Goal: Information Seeking & Learning: Understand process/instructions

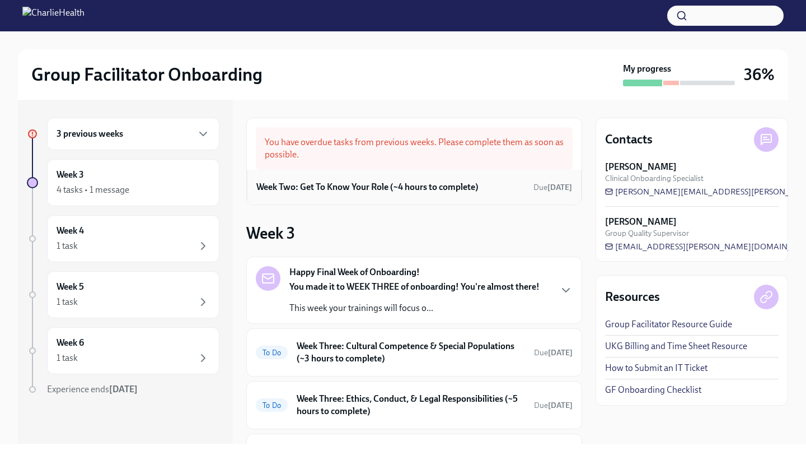
click at [332, 189] on h6 "Week Two: Get To Know Your Role (~4 hours to complete)" at bounding box center [367, 187] width 222 height 12
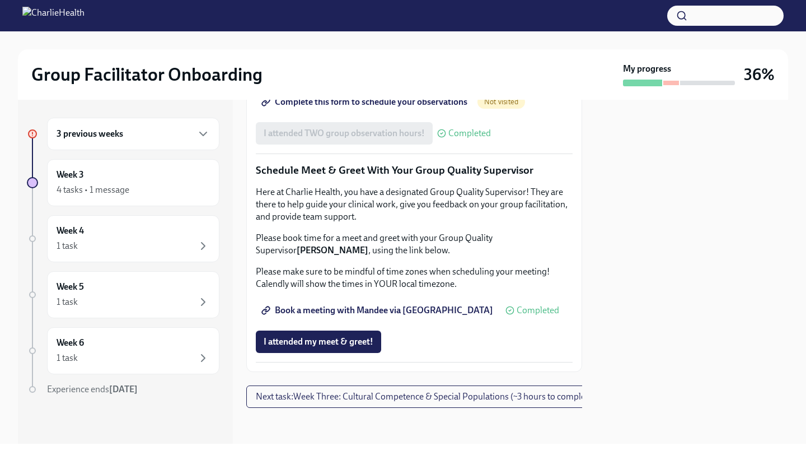
scroll to position [1092, 0]
click at [312, 339] on span "I attended my meet & greet!" at bounding box center [319, 341] width 110 height 11
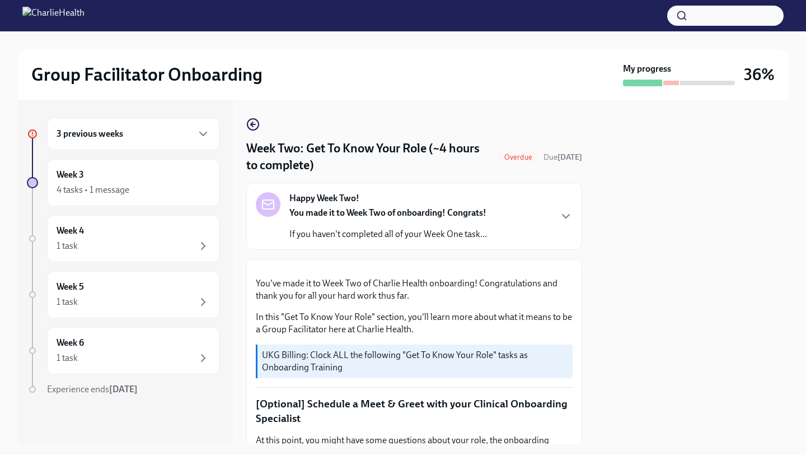
click at [124, 134] on div "3 previous weeks" at bounding box center [133, 133] width 153 height 13
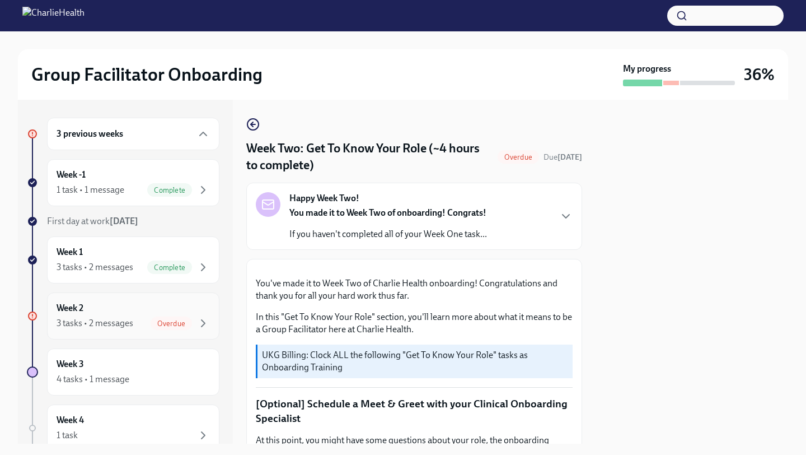
click at [110, 315] on div "Week 2 3 tasks • 2 messages Overdue" at bounding box center [133, 316] width 153 height 28
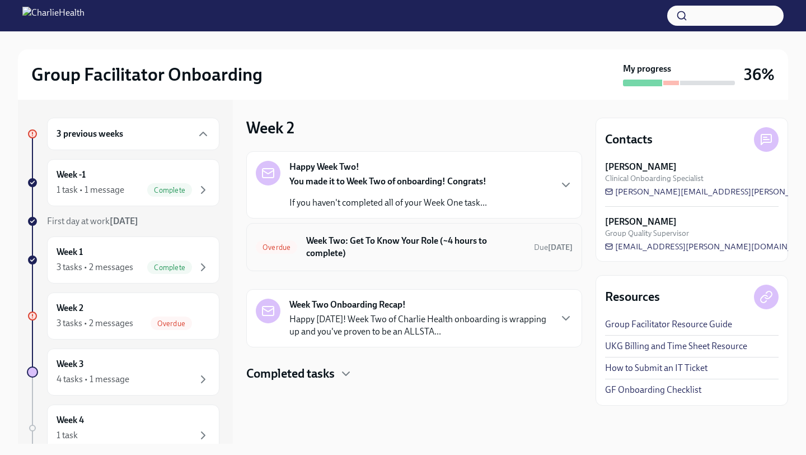
click at [372, 246] on h6 "Week Two: Get To Know Your Role (~4 hours to complete)" at bounding box center [415, 247] width 219 height 25
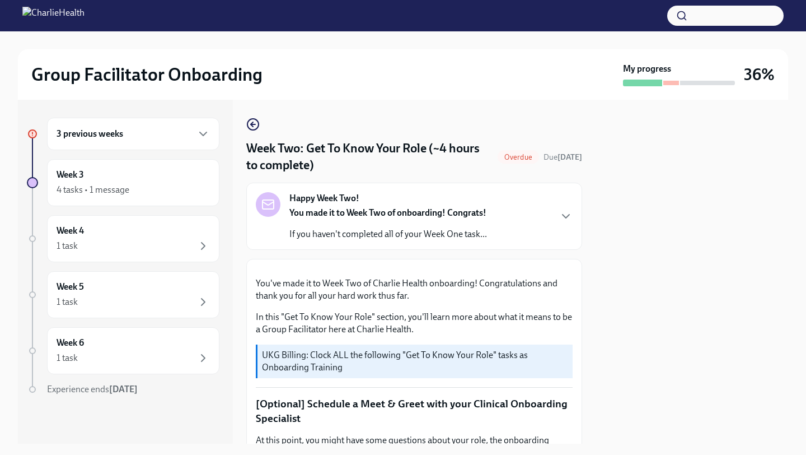
click at [353, 216] on strong "You made it to Week Two of onboarding! Congrats!" at bounding box center [388, 212] width 197 height 11
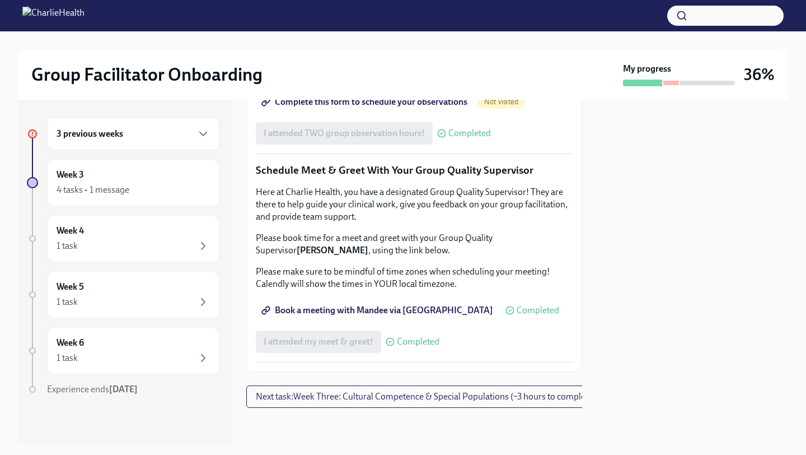
scroll to position [1463, 0]
click at [139, 173] on div "Week 3 4 tasks • 1 message" at bounding box center [133, 183] width 153 height 28
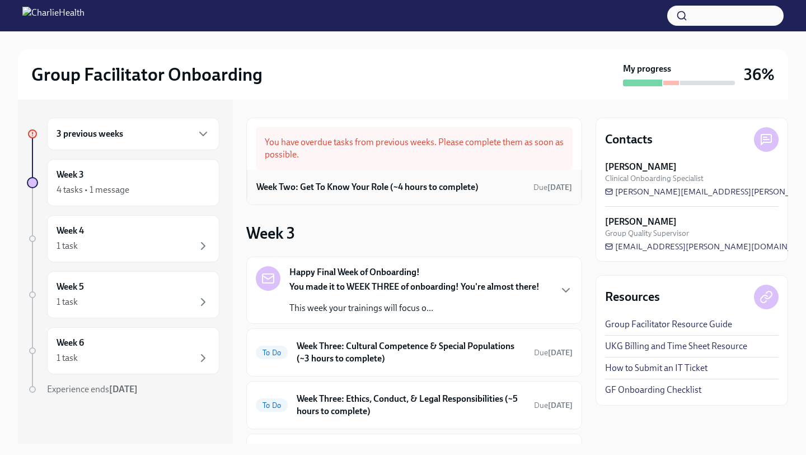
click at [440, 182] on h6 "Week Two: Get To Know Your Role (~4 hours to complete)" at bounding box center [367, 187] width 222 height 12
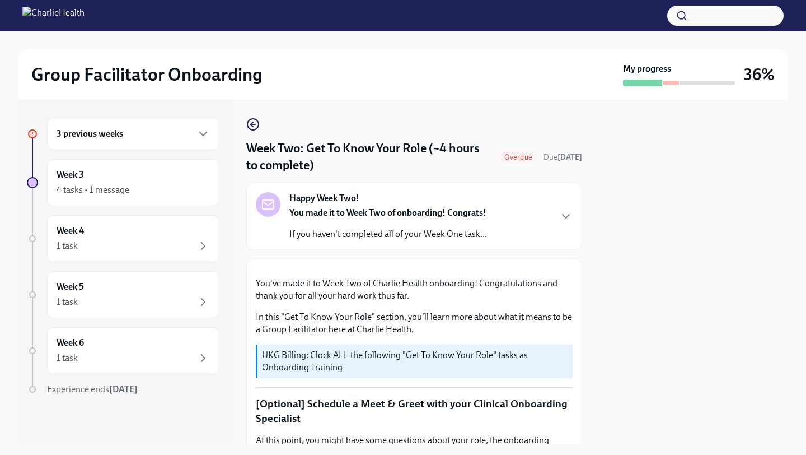
click at [432, 206] on div "Happy Week Two! You made it to Week Two of onboarding! Congrats! If you haven't…" at bounding box center [389, 216] width 198 height 48
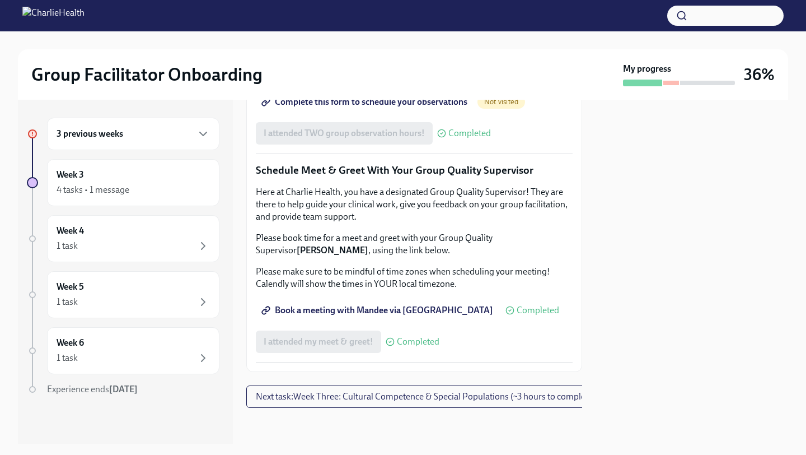
scroll to position [1463, 0]
click at [409, 405] on button "Next task : Week Three: Cultural Competence & Special Populations (~3 hours to …" at bounding box center [425, 396] width 359 height 22
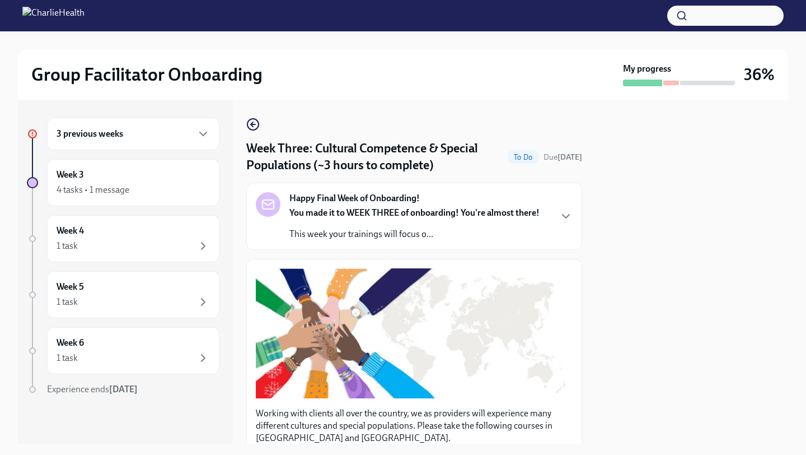
click at [155, 133] on div "3 previous weeks" at bounding box center [133, 133] width 153 height 13
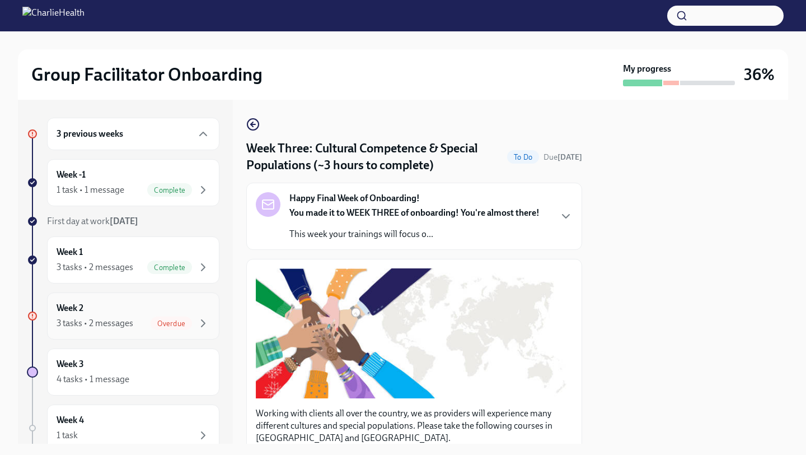
click at [111, 320] on div "3 tasks • 2 messages" at bounding box center [95, 323] width 77 height 12
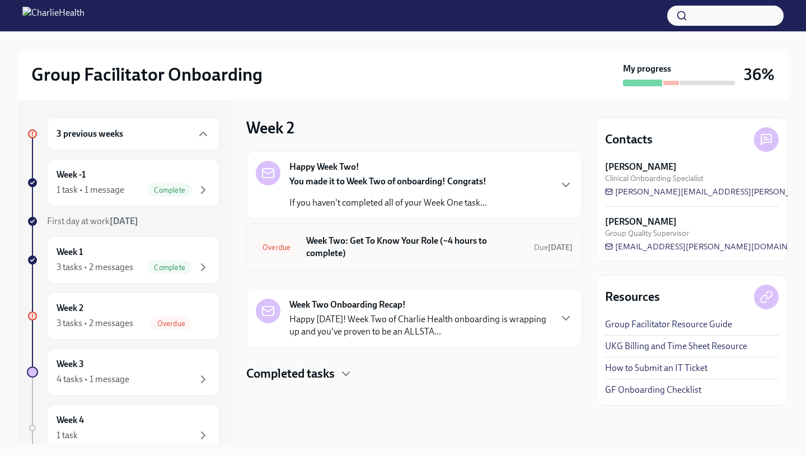
click at [398, 245] on h6 "Week Two: Get To Know Your Role (~4 hours to complete)" at bounding box center [415, 247] width 219 height 25
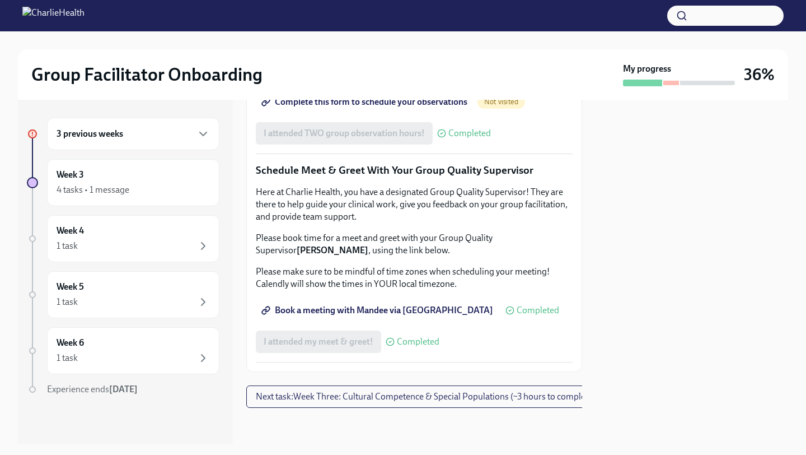
scroll to position [1010, 0]
click at [387, 108] on span "Complete this form to schedule your observations" at bounding box center [366, 101] width 204 height 11
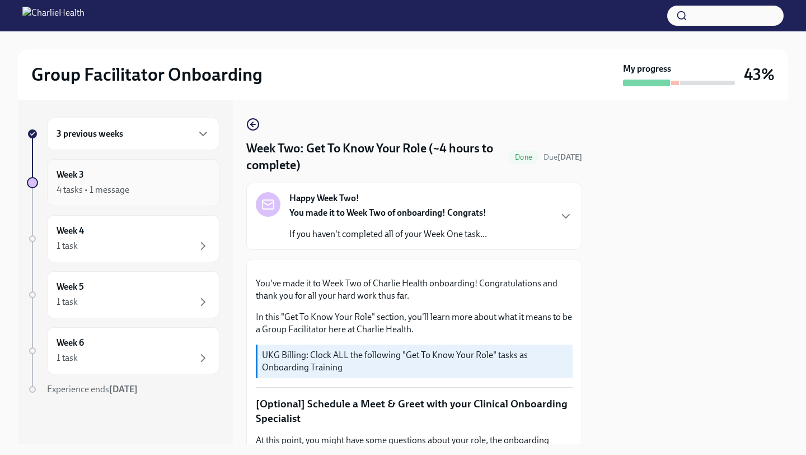
click at [145, 192] on div "4 tasks • 1 message" at bounding box center [133, 189] width 153 height 13
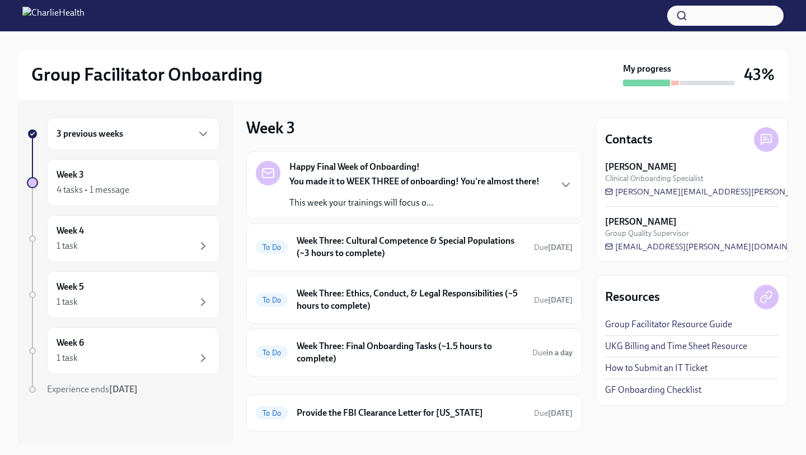
click at [394, 190] on div "You made it to WEEK THREE of onboarding! You're almost there! This week your tr…" at bounding box center [415, 192] width 250 height 34
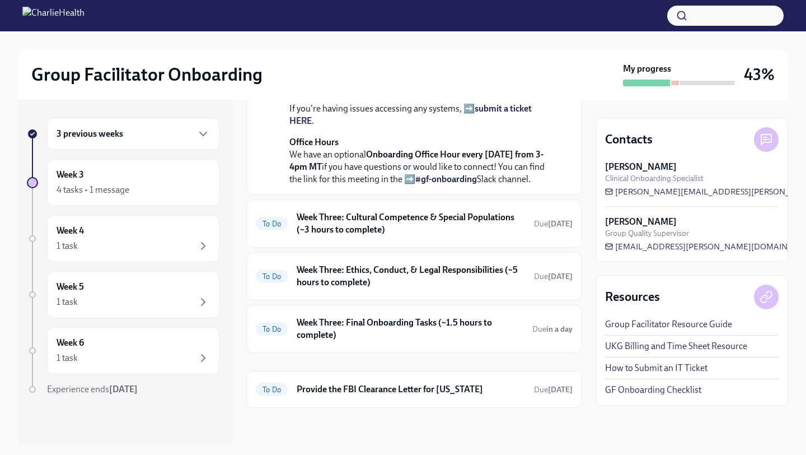
scroll to position [324, 0]
click at [352, 236] on h6 "Week Three: Cultural Competence & Special Populations (~3 hours to complete)" at bounding box center [411, 223] width 228 height 25
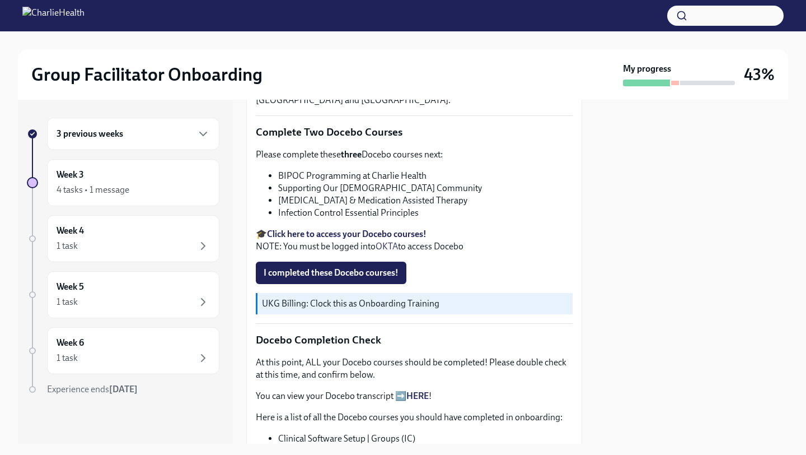
scroll to position [337, 0]
click at [365, 236] on strong "Click here to access your Docebo courses!" at bounding box center [347, 234] width 160 height 11
click at [304, 274] on span "I completed these Docebo courses!" at bounding box center [331, 273] width 135 height 11
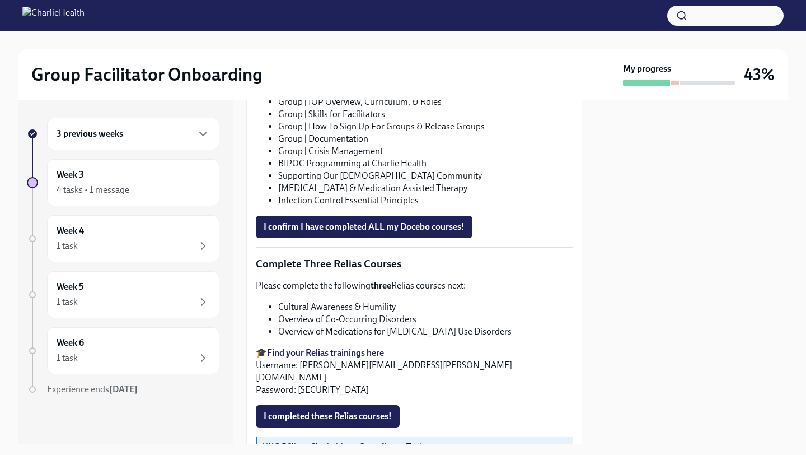
scroll to position [774, 0]
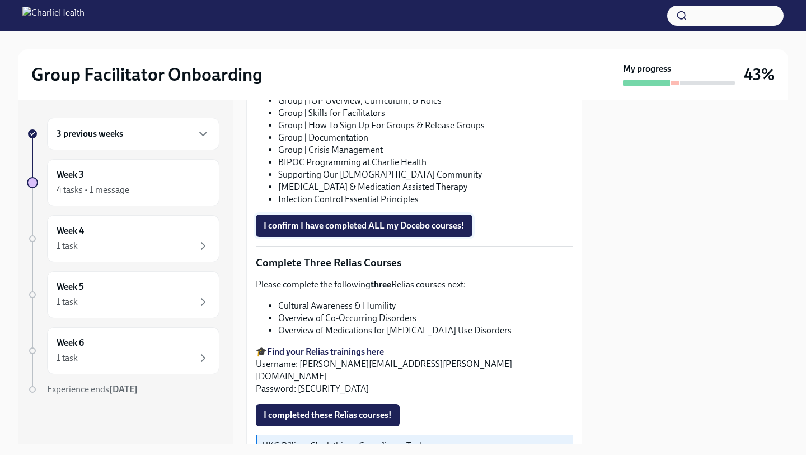
click at [314, 226] on span "I confirm I have completed ALL my Docebo courses!" at bounding box center [364, 225] width 201 height 11
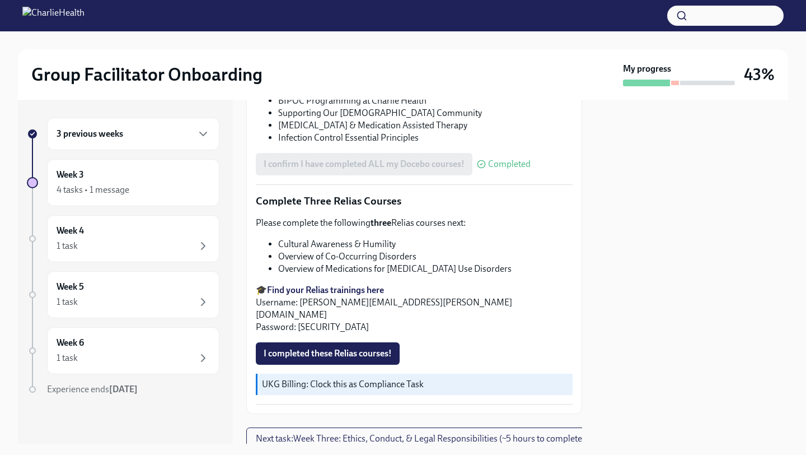
scroll to position [865, 0]
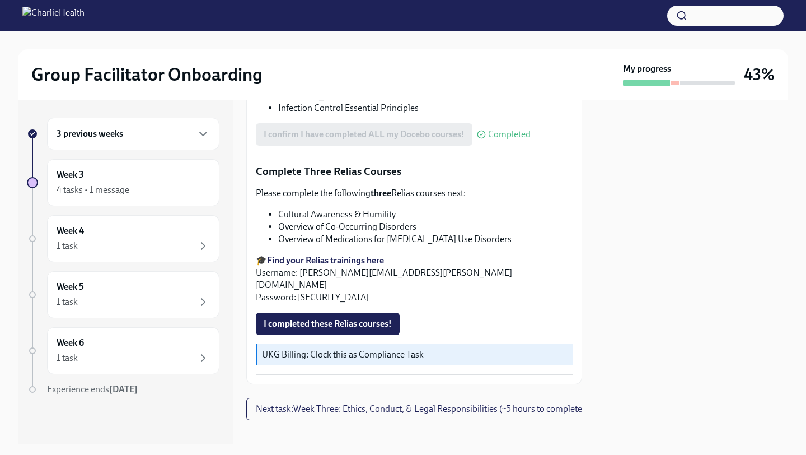
click at [326, 258] on strong "Find your Relias trainings here" at bounding box center [325, 260] width 117 height 11
